Goal: Information Seeking & Learning: Find specific fact

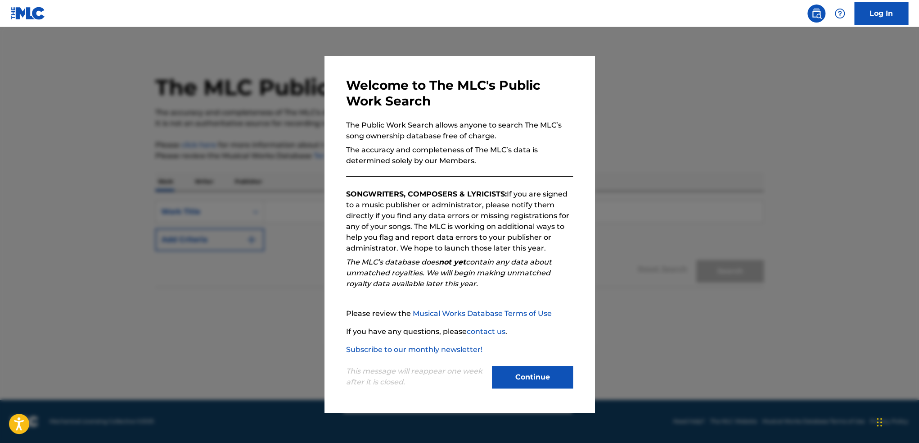
drag, startPoint x: 530, startPoint y: 375, endPoint x: 486, endPoint y: 312, distance: 76.5
click at [530, 375] on button "Continue" at bounding box center [532, 377] width 81 height 23
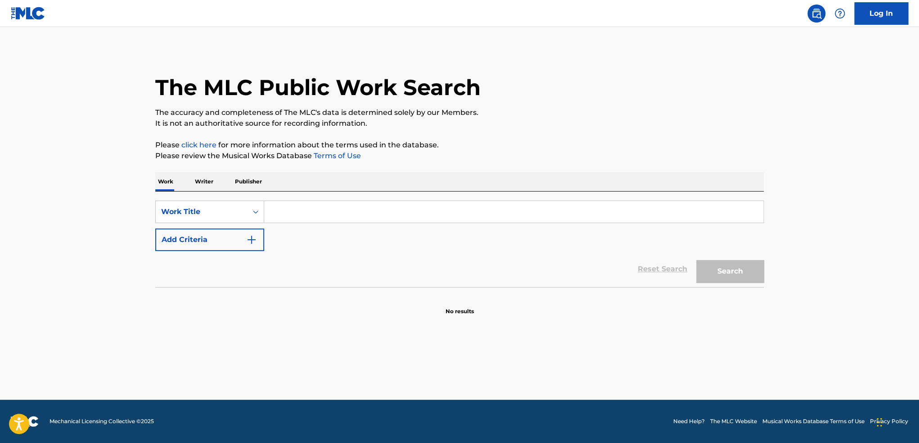
click at [413, 202] on input "Search Form" at bounding box center [513, 212] width 499 height 22
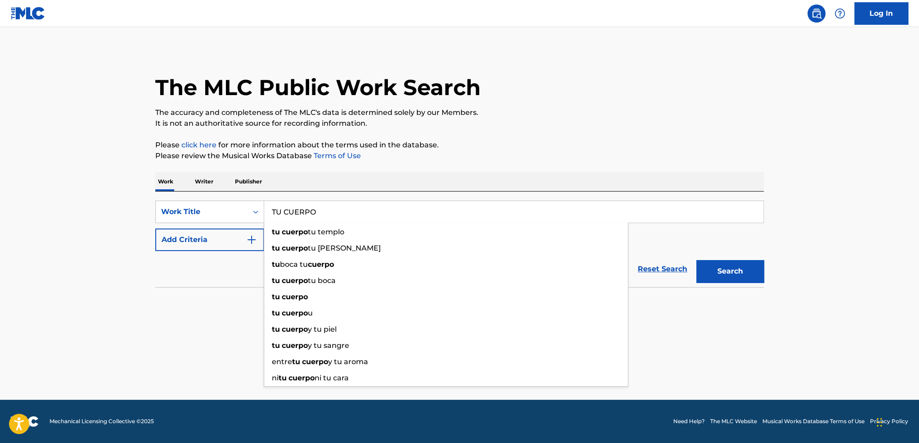
type input "TU CUERPO"
click at [696, 260] on button "Search" at bounding box center [730, 271] width 68 height 23
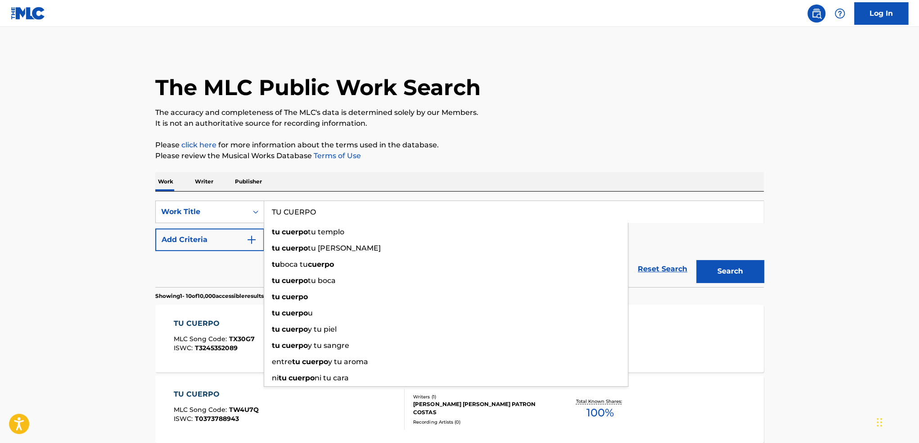
click at [188, 235] on button "Add Criteria" at bounding box center [209, 239] width 109 height 23
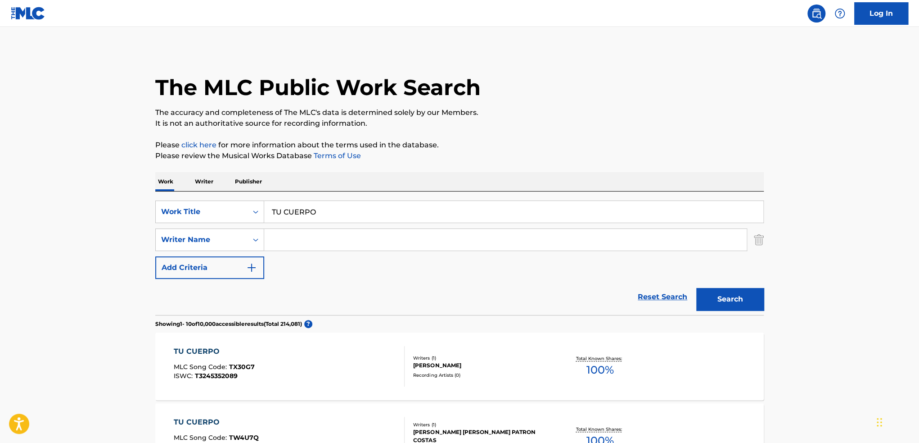
click at [295, 243] on input "Search Form" at bounding box center [505, 240] width 483 height 22
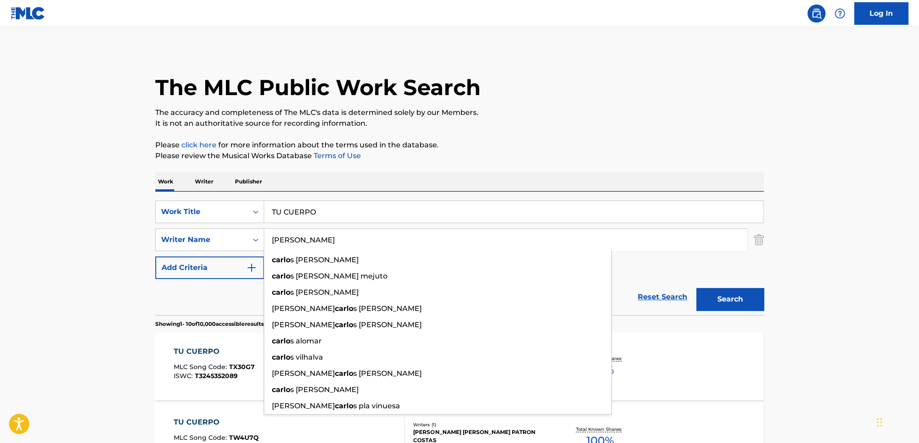
type input "[PERSON_NAME]"
click at [696, 288] on button "Search" at bounding box center [730, 299] width 68 height 23
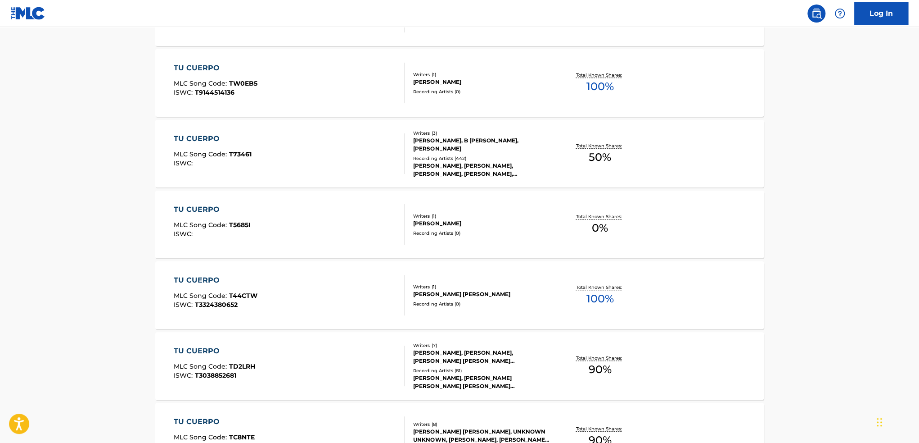
scroll to position [360, 0]
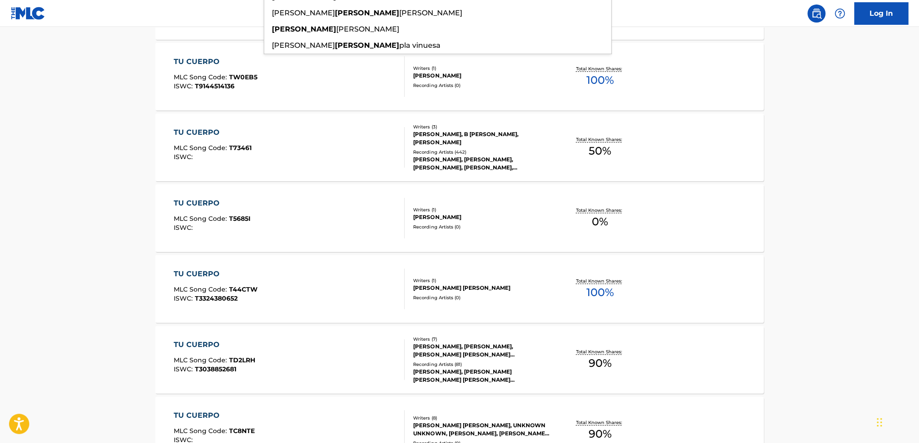
click at [59, 238] on main "The MLC Public Work Search The accuracy and completeness of The MLC's data is d…" at bounding box center [459, 197] width 919 height 1060
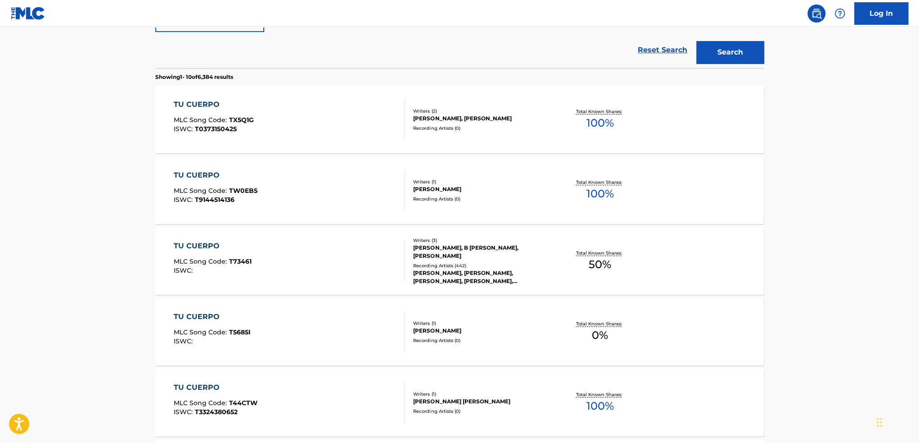
scroll to position [225, 0]
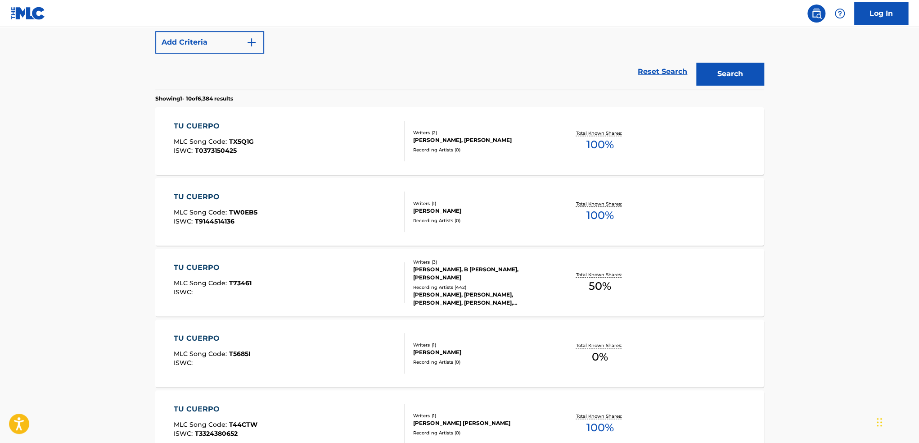
click at [532, 290] on div "[PERSON_NAME], [PERSON_NAME], [PERSON_NAME], [PERSON_NAME], [PERSON_NAME]" at bounding box center [481, 298] width 136 height 16
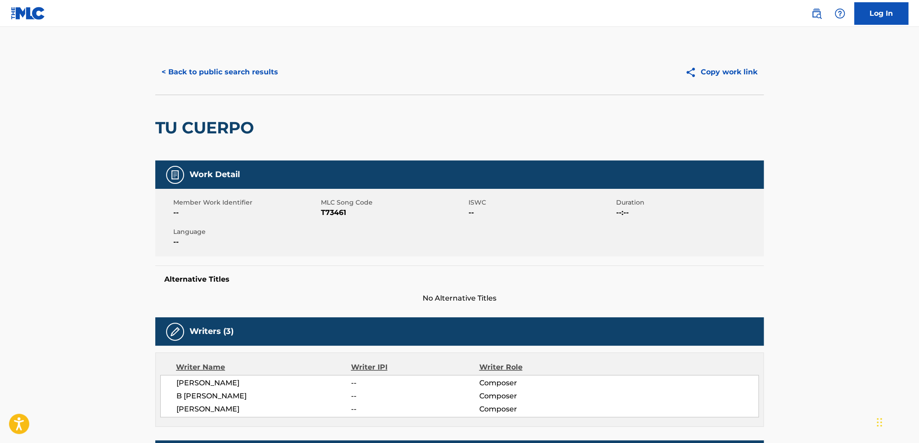
click at [193, 88] on div "< Back to public search results Copy work link" at bounding box center [459, 72] width 609 height 45
click at [194, 83] on button "< Back to public search results" at bounding box center [219, 72] width 129 height 23
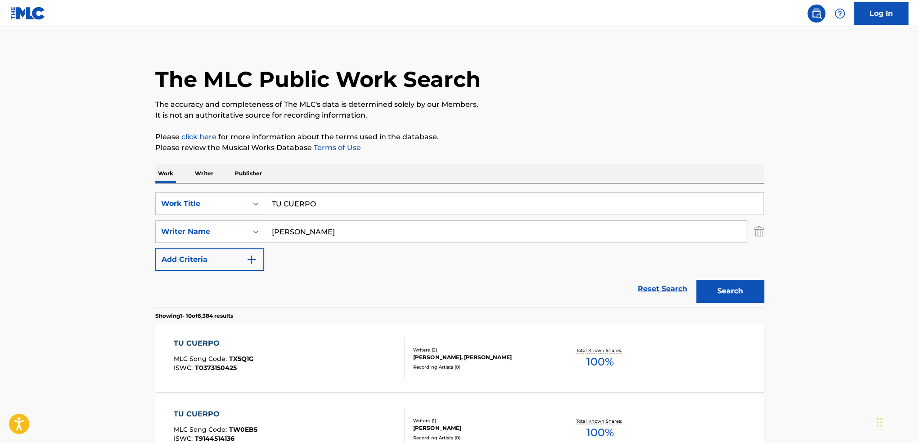
scroll to position [6, 0]
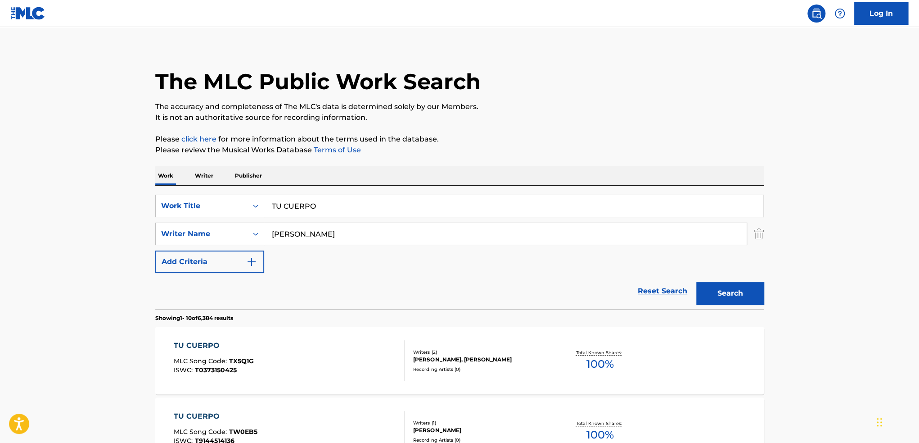
click at [408, 218] on div "SearchWithCriteria8fa9892c-7f77-4f9b-98d9-b4f0b1994cb3 Work Title TU CUERPO Sea…" at bounding box center [459, 233] width 609 height 78
click at [397, 228] on input "[PERSON_NAME]" at bounding box center [505, 234] width 483 height 22
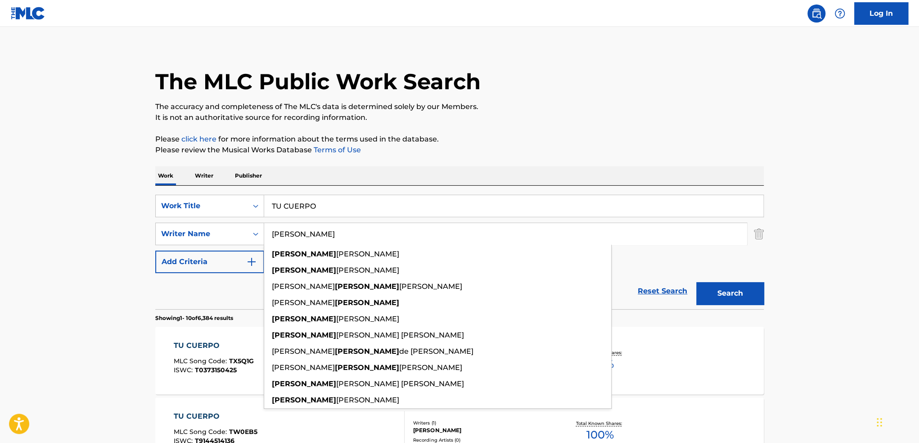
click at [397, 228] on input "[PERSON_NAME]" at bounding box center [505, 234] width 483 height 22
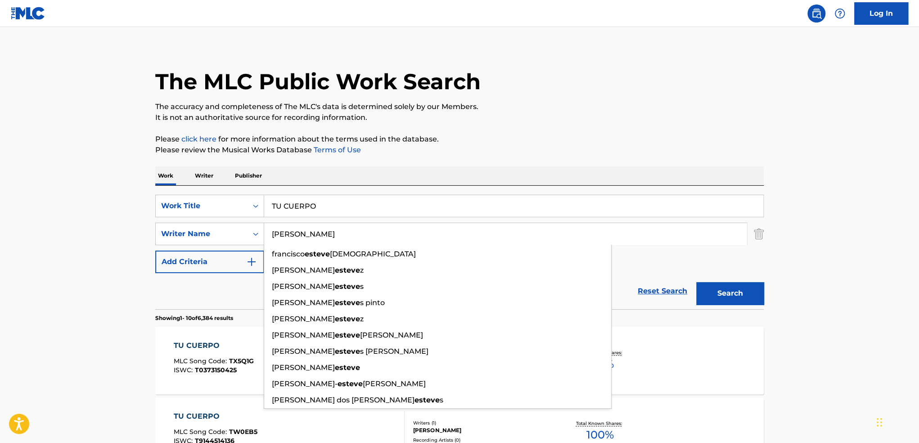
click at [696, 282] on button "Search" at bounding box center [730, 293] width 68 height 23
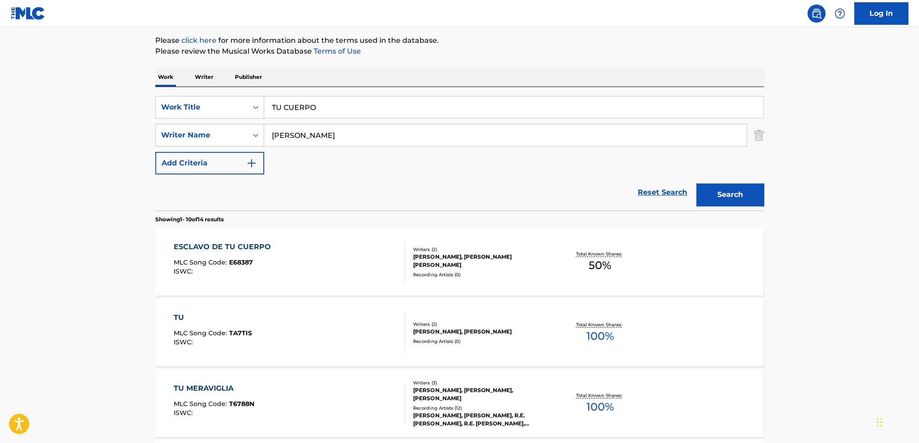
scroll to position [135, 0]
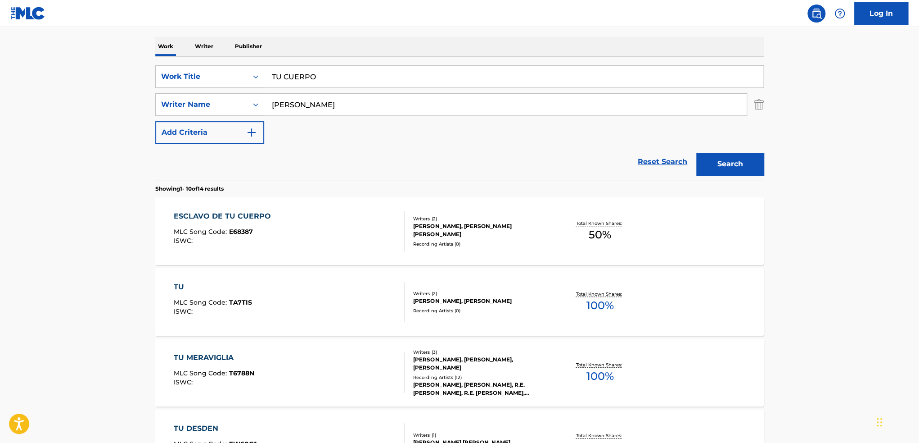
click at [329, 98] on input "[PERSON_NAME]" at bounding box center [505, 105] width 483 height 22
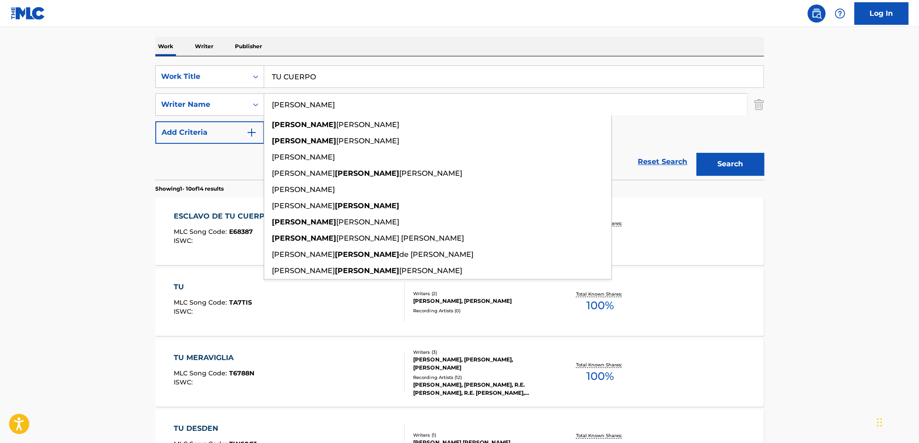
type input "[PERSON_NAME]"
click at [696, 153] on button "Search" at bounding box center [730, 164] width 68 height 23
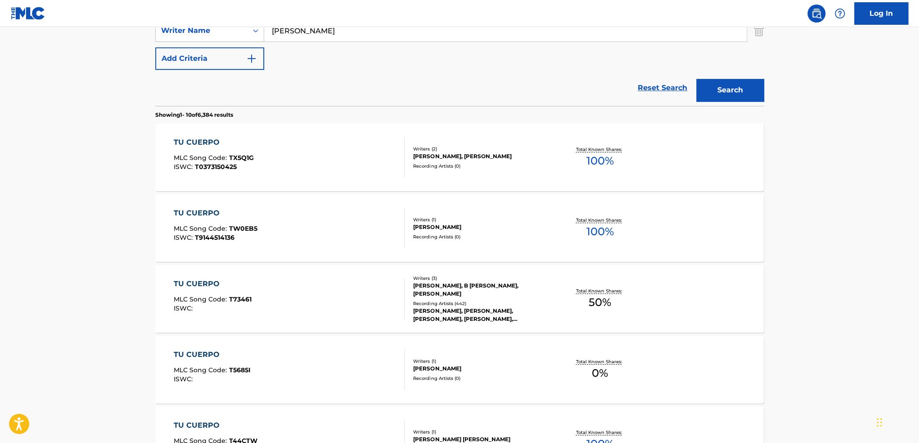
scroll to position [225, 0]
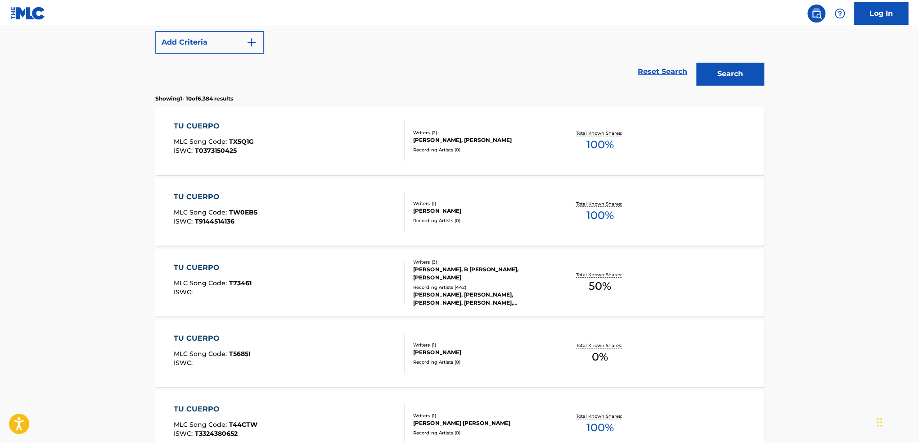
click at [477, 290] on div "[PERSON_NAME], [PERSON_NAME], [PERSON_NAME], [PERSON_NAME], [PERSON_NAME]" at bounding box center [481, 298] width 136 height 16
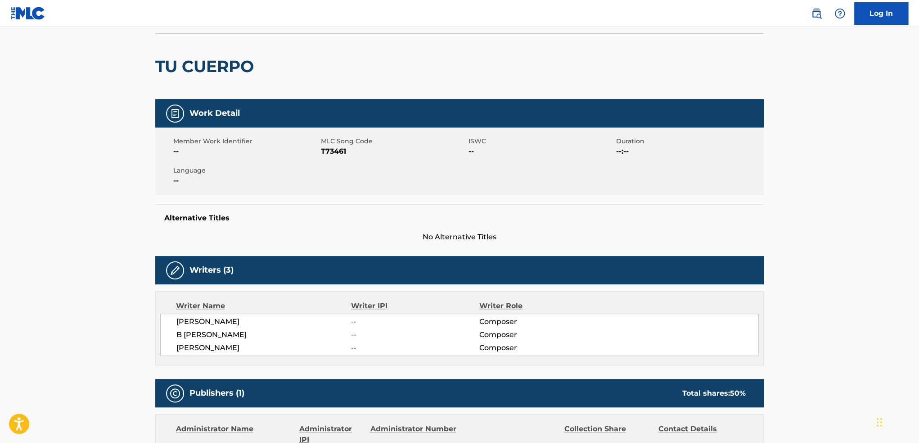
scroll to position [315, 0]
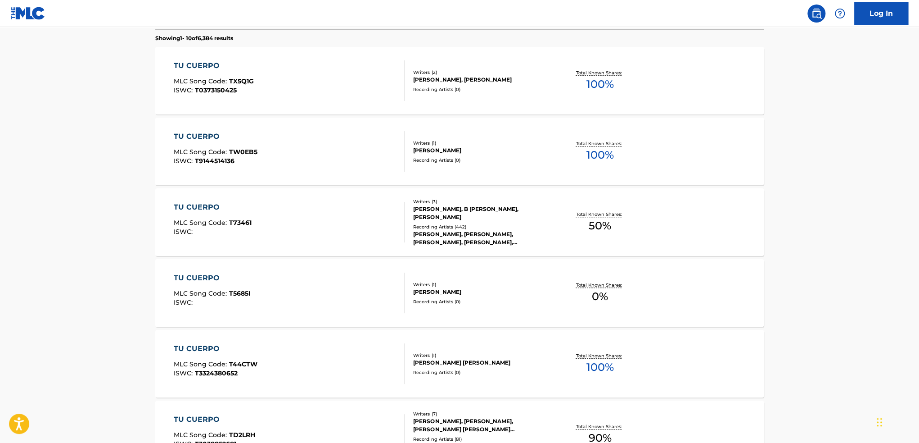
scroll to position [276, 0]
